Goal: Information Seeking & Learning: Learn about a topic

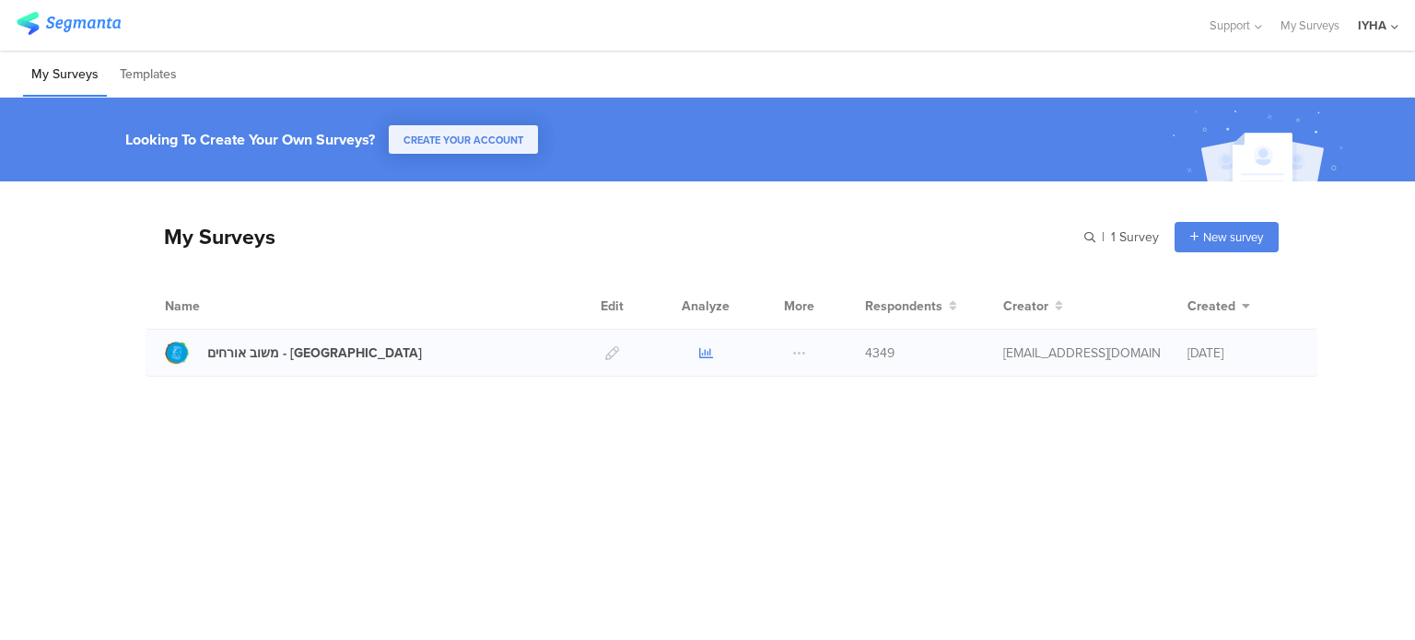
click at [700, 349] on icon at bounding box center [706, 353] width 14 height 14
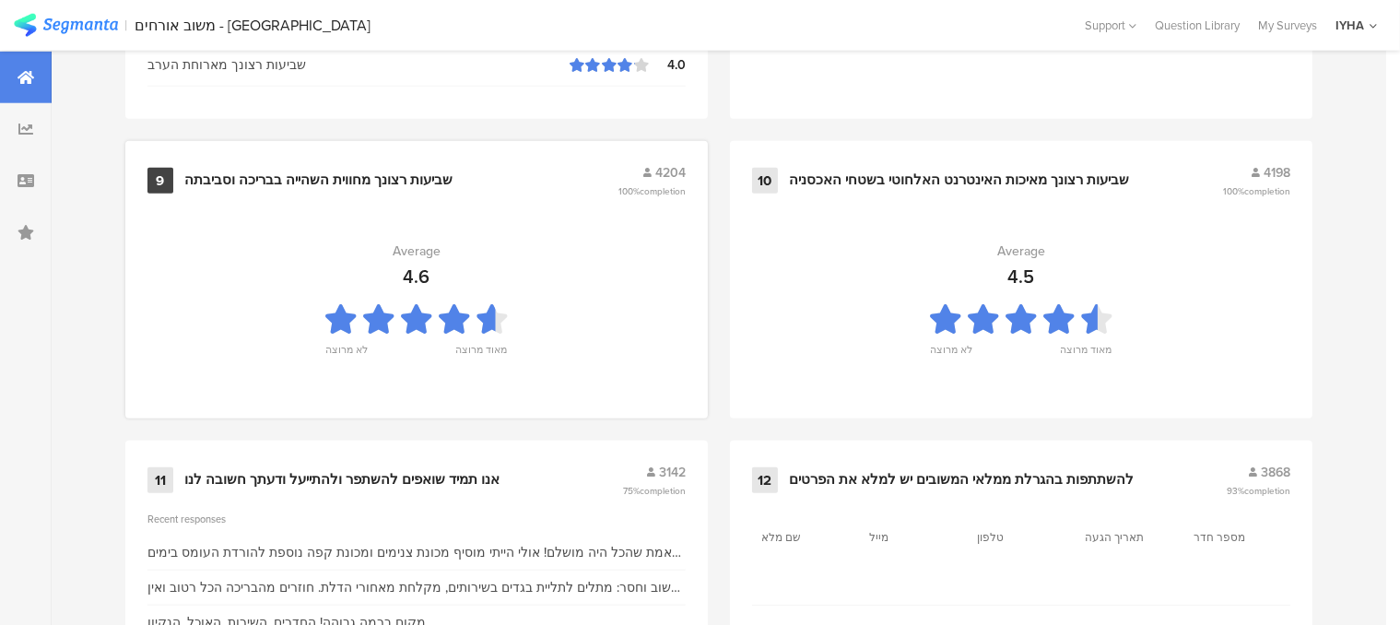
scroll to position [2072, 0]
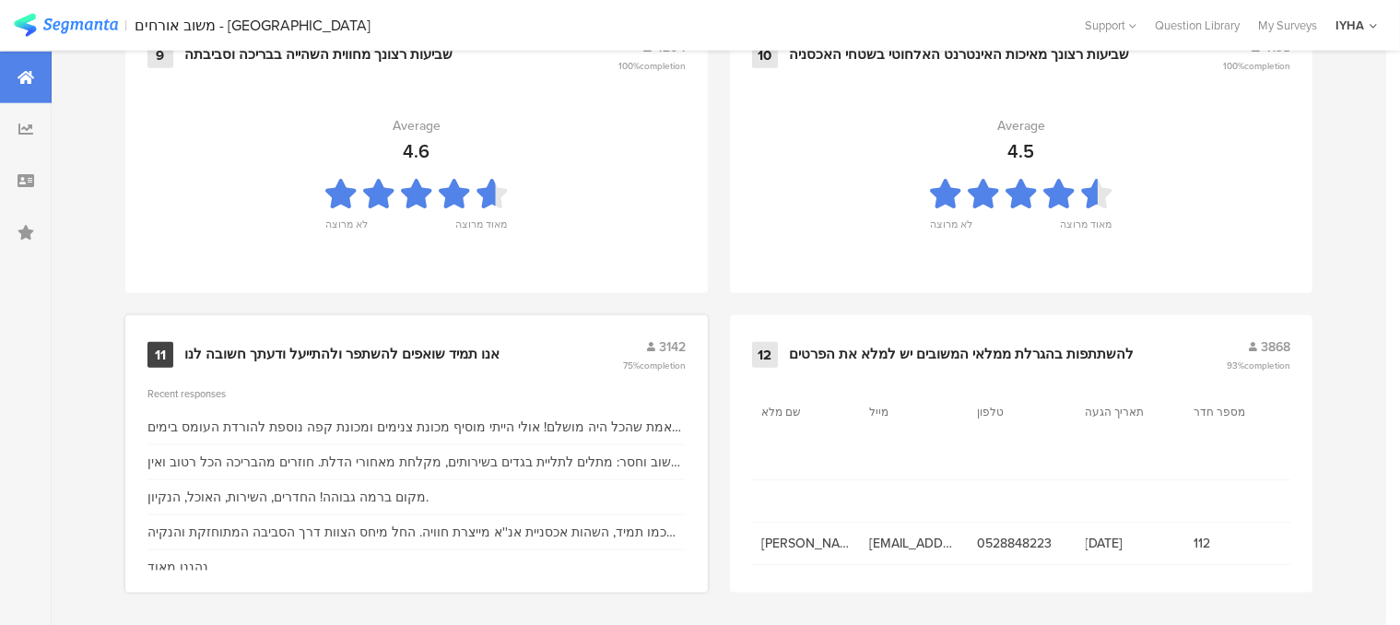
click at [422, 347] on div "אנו תמיד שואפים להשתפר ולהתייעל ודעתך חשובה לנו" at bounding box center [341, 355] width 315 height 18
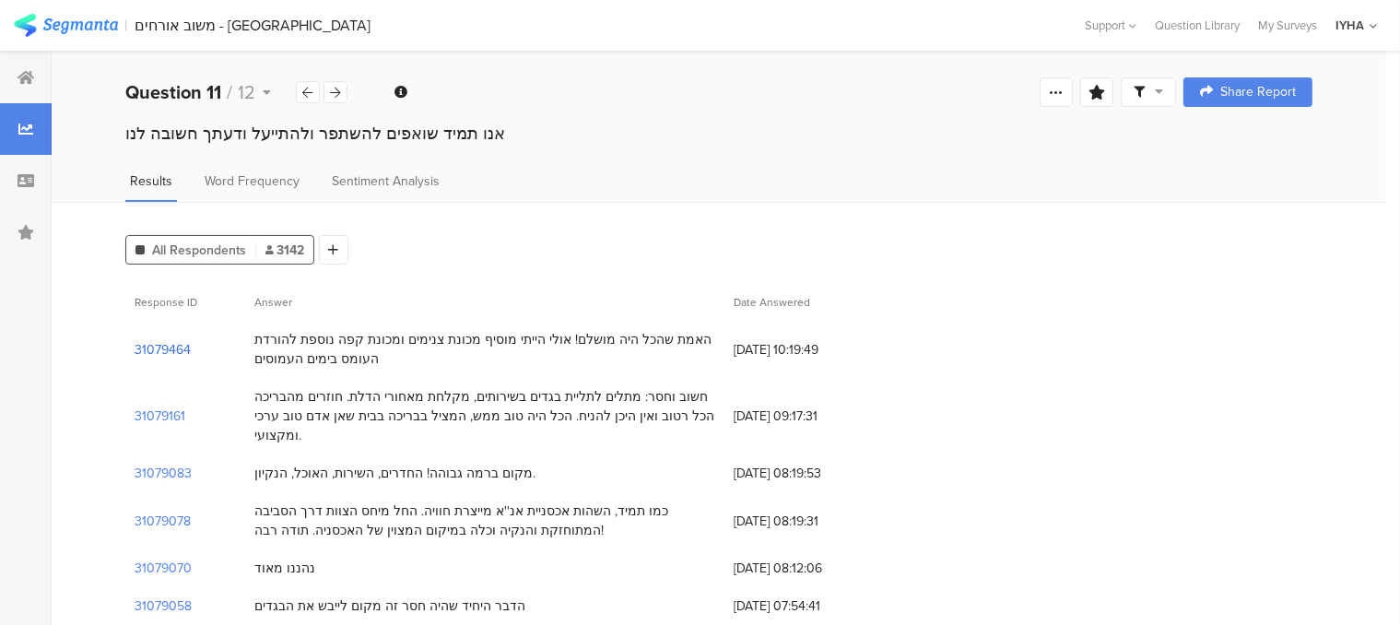
click at [178, 351] on section "31079464" at bounding box center [163, 349] width 56 height 19
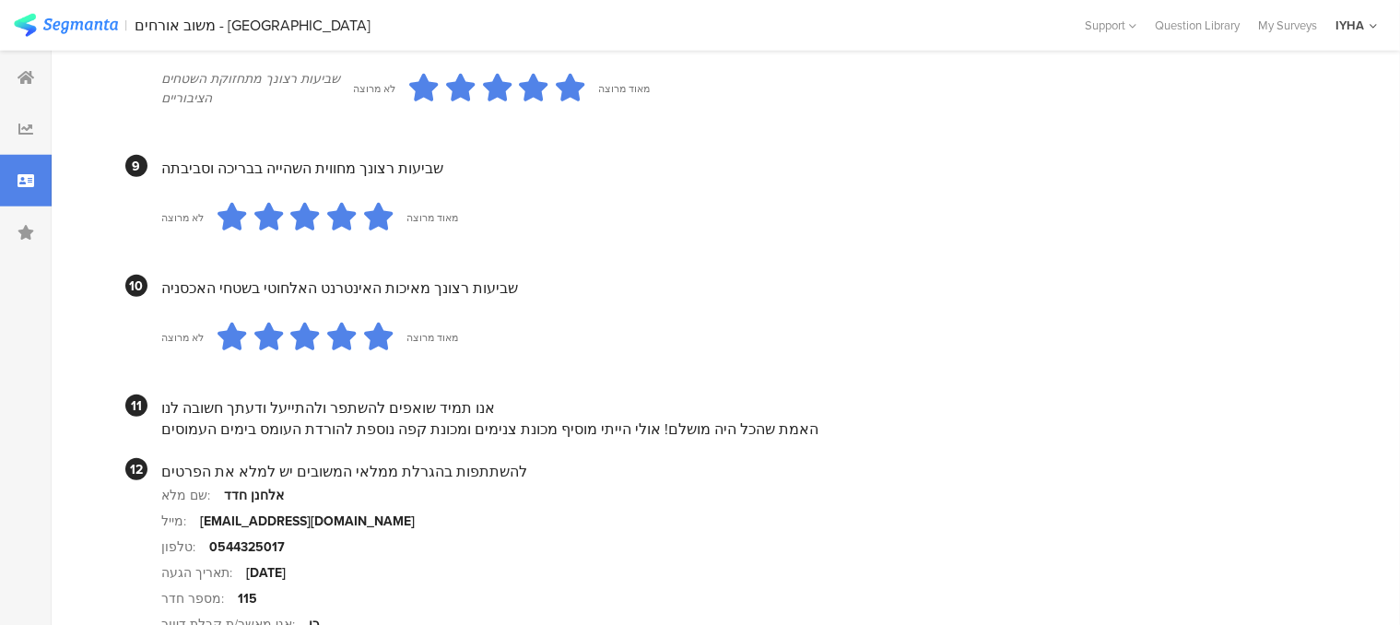
scroll to position [1804, 0]
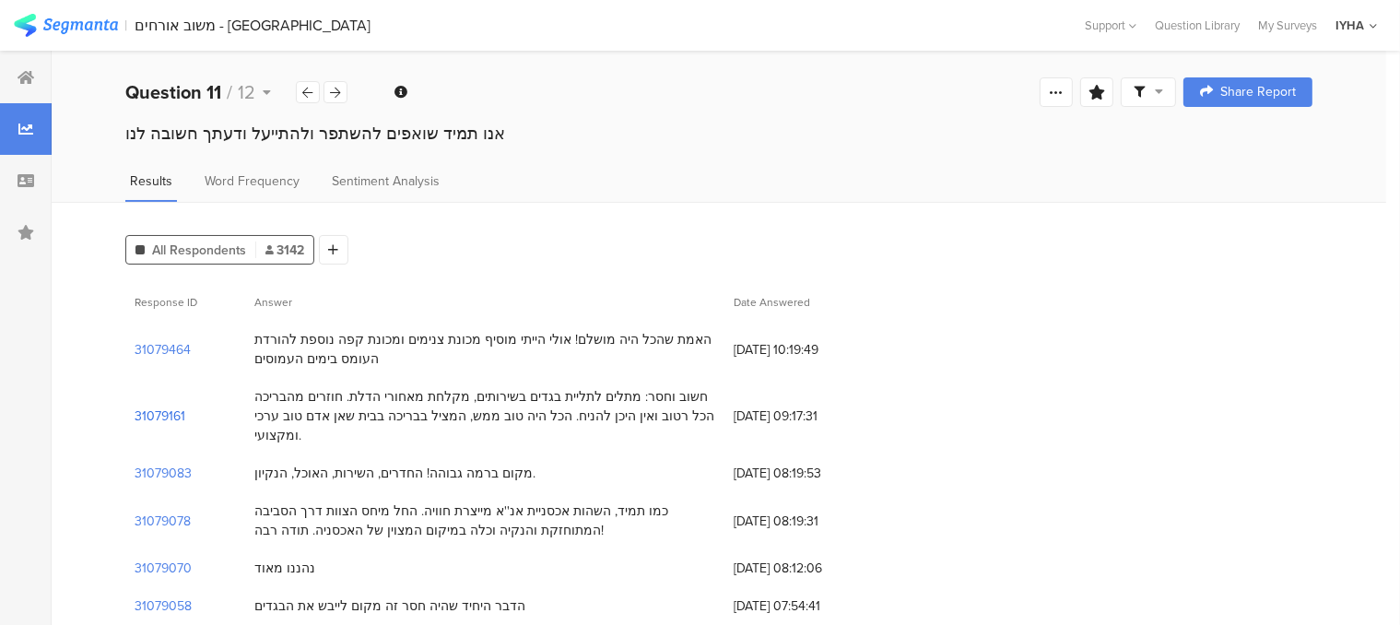
click at [174, 408] on section "31079161" at bounding box center [160, 415] width 51 height 19
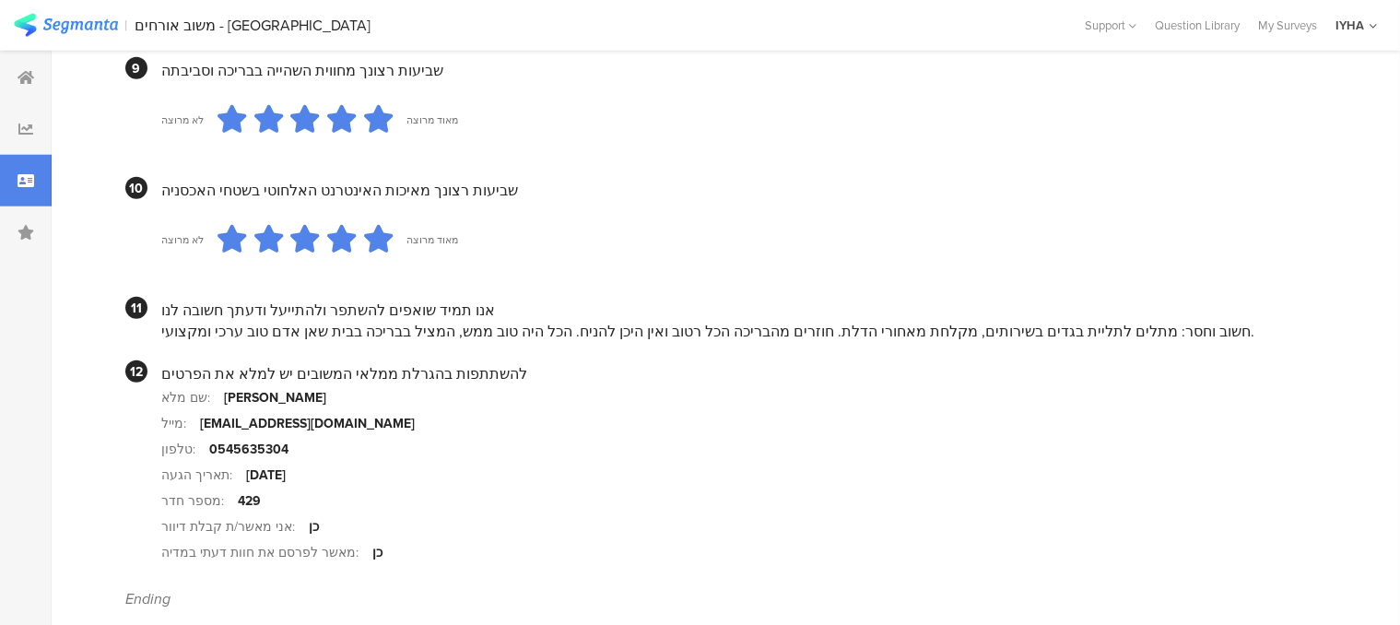
scroll to position [1843, 0]
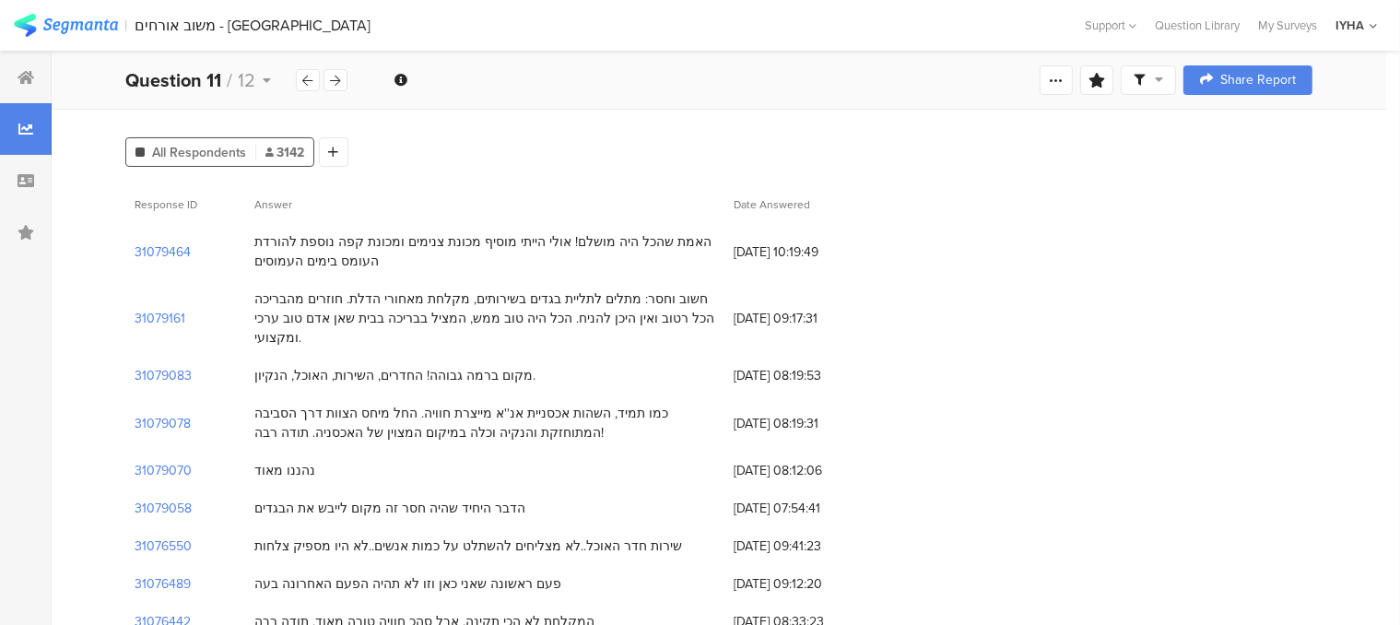
scroll to position [184, 0]
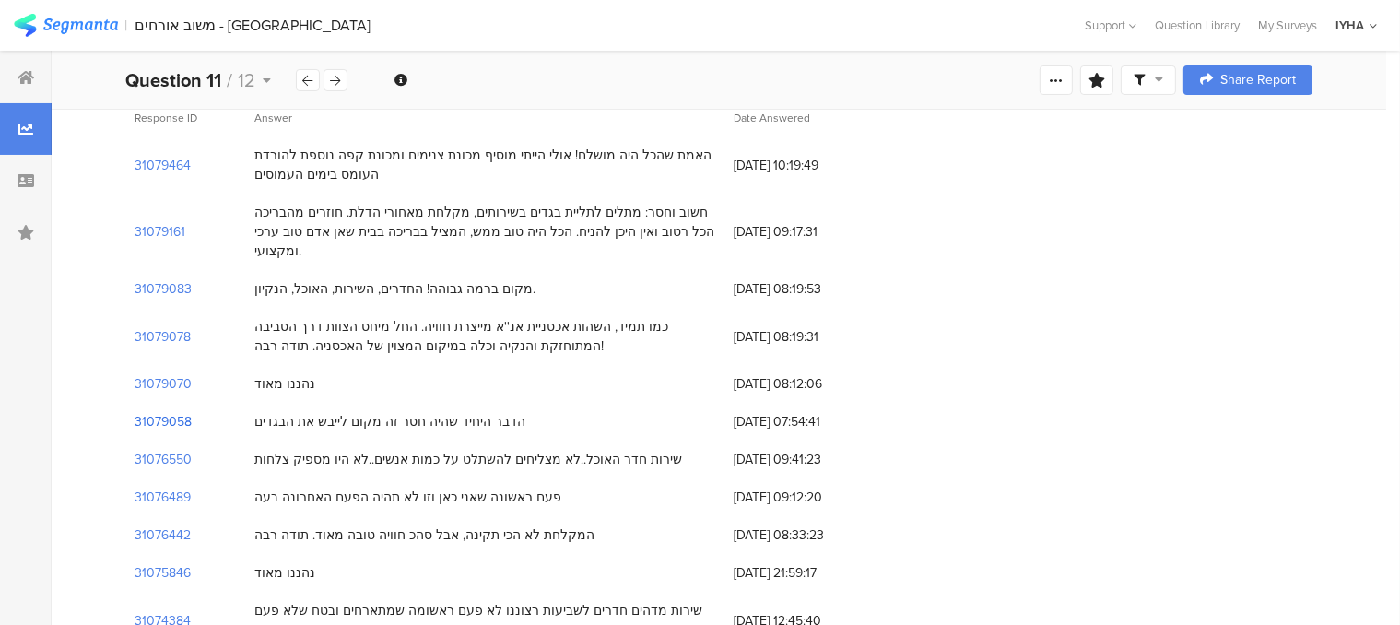
click at [184, 412] on section "31079058" at bounding box center [163, 421] width 57 height 19
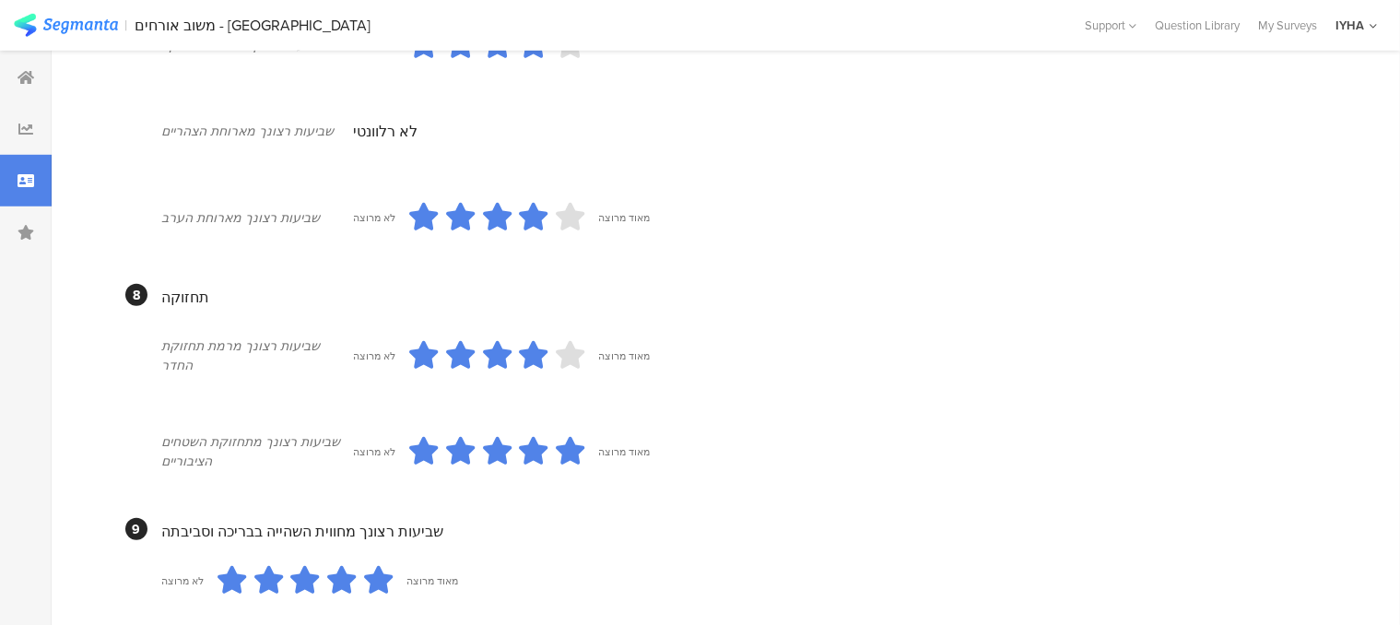
scroll to position [1014, 0]
